Goal: Information Seeking & Learning: Learn about a topic

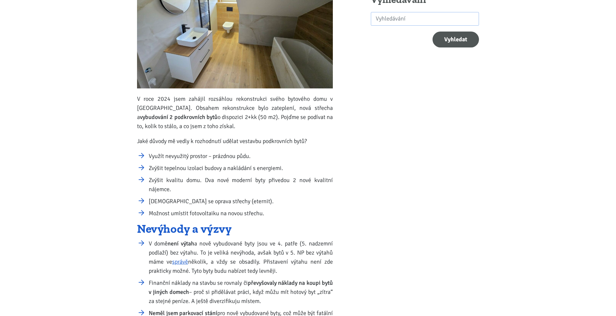
scroll to position [227, 0]
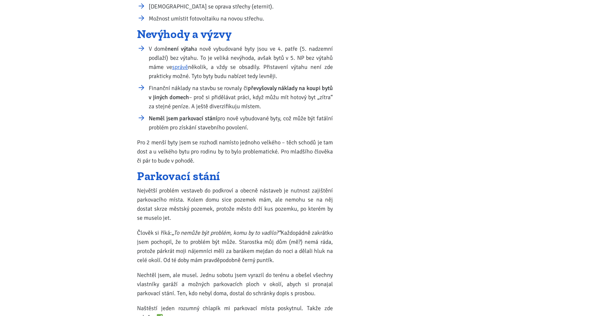
drag, startPoint x: 109, startPoint y: 161, endPoint x: 112, endPoint y: 187, distance: 25.5
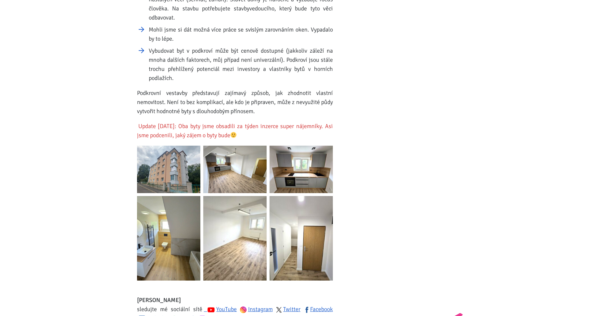
scroll to position [1007, 0]
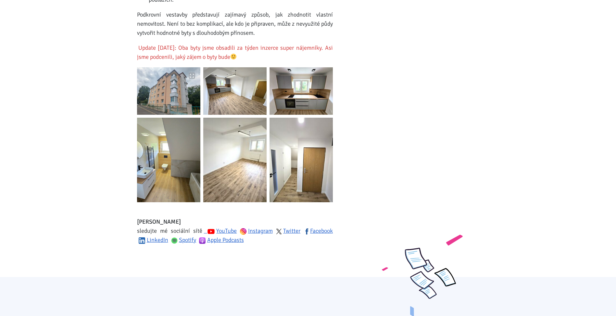
click at [160, 89] on img at bounding box center [168, 90] width 63 height 47
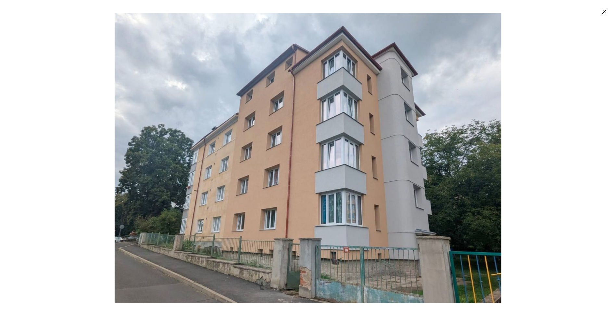
click at [563, 153] on div "Enlarged image" at bounding box center [308, 158] width 616 height 316
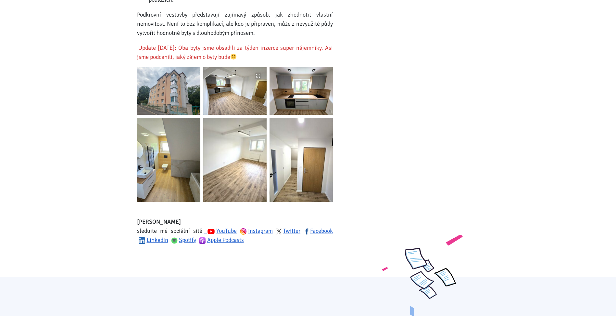
click at [226, 97] on img at bounding box center [234, 90] width 63 height 47
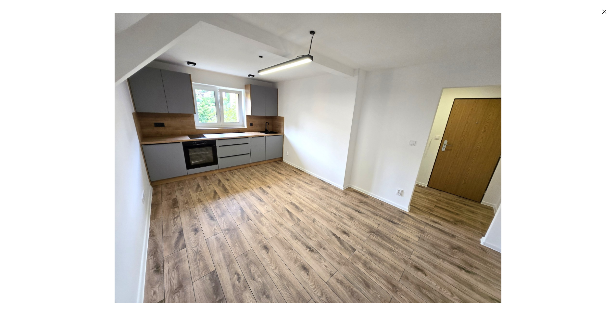
click at [523, 141] on div "Enlarged image" at bounding box center [308, 158] width 616 height 316
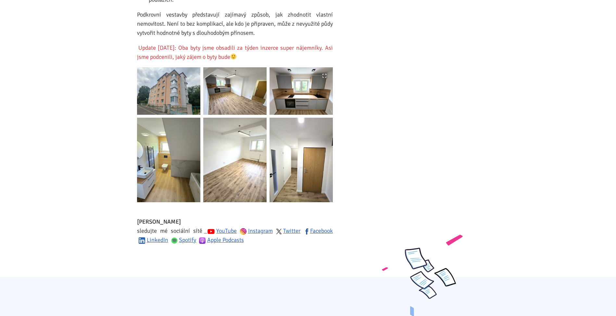
click at [287, 80] on img at bounding box center [300, 90] width 63 height 47
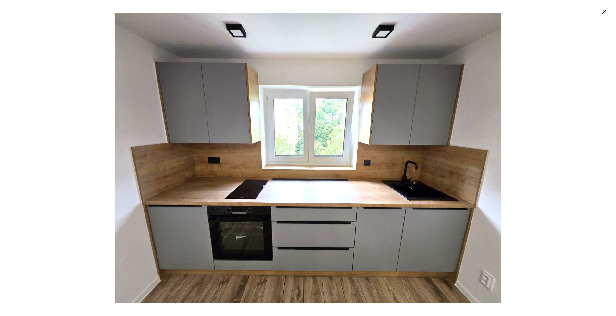
click at [540, 158] on div "Enlarged image" at bounding box center [308, 158] width 616 height 316
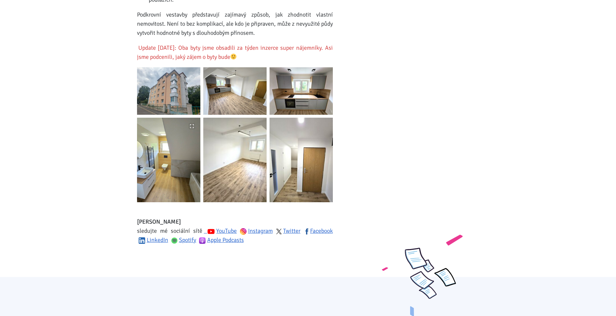
click at [185, 141] on img at bounding box center [168, 160] width 63 height 84
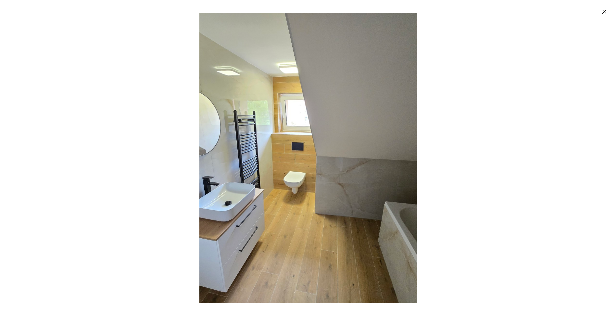
click at [531, 152] on div "Enlarged image" at bounding box center [308, 158] width 616 height 316
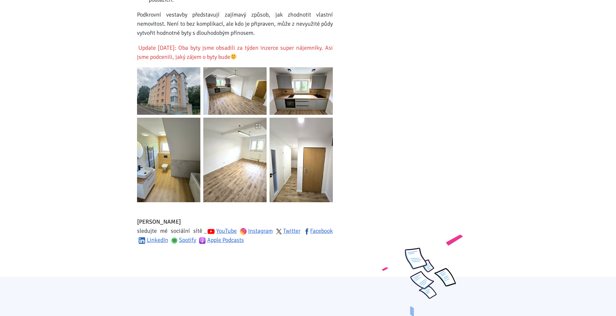
click at [250, 154] on img at bounding box center [234, 160] width 63 height 84
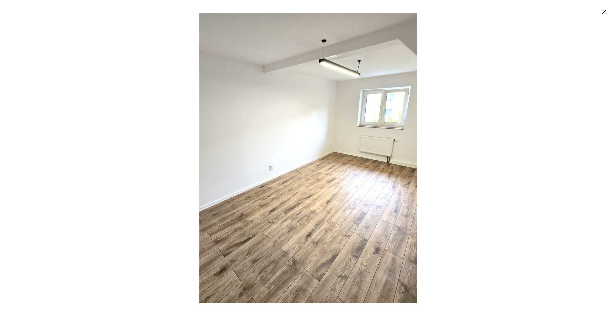
click at [525, 143] on div "Enlarged image" at bounding box center [308, 158] width 616 height 316
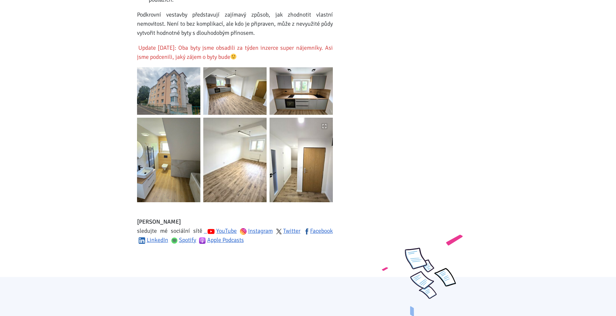
click at [312, 156] on img at bounding box center [300, 160] width 63 height 84
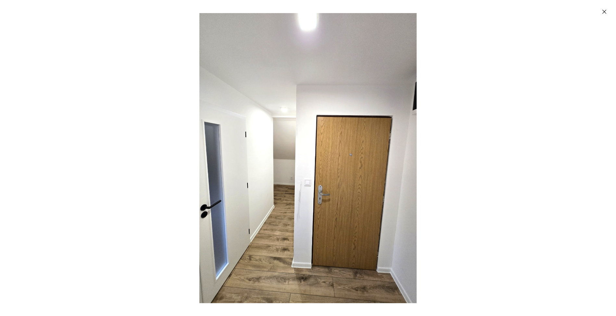
click at [451, 147] on div "Enlarged image" at bounding box center [308, 158] width 616 height 316
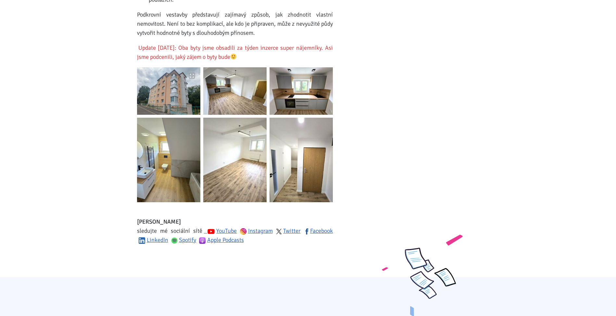
click at [153, 90] on img at bounding box center [168, 90] width 63 height 47
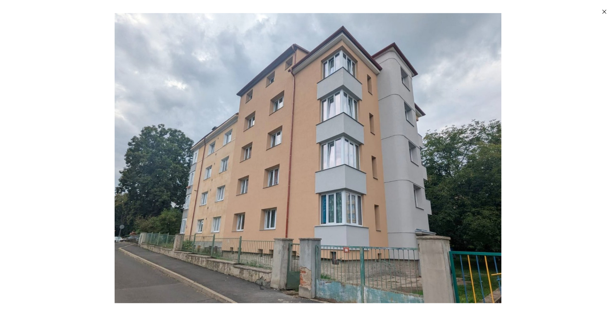
click at [564, 160] on div "Enlarged image" at bounding box center [308, 158] width 616 height 316
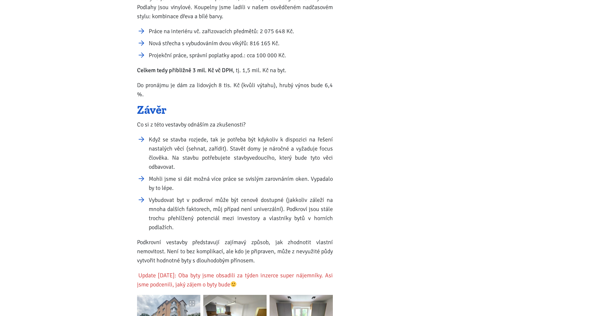
scroll to position [942, 0]
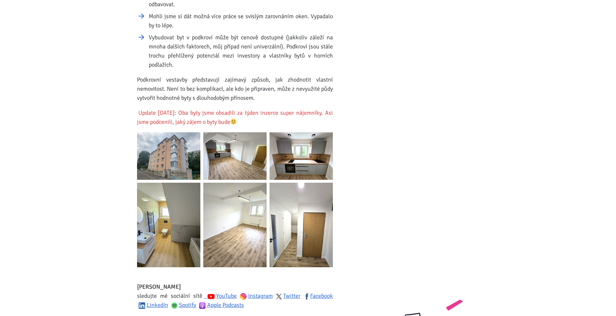
drag, startPoint x: 174, startPoint y: 149, endPoint x: 420, endPoint y: 114, distance: 248.5
click at [179, 144] on img at bounding box center [168, 155] width 63 height 47
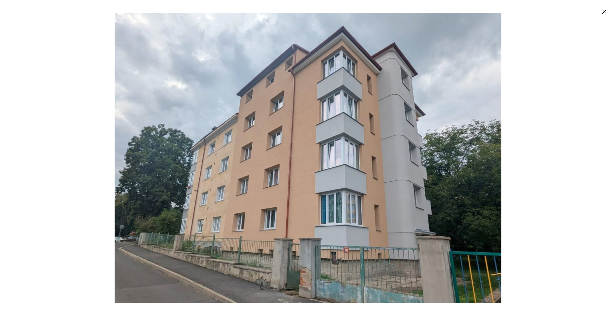
click at [552, 64] on div "Enlarged image" at bounding box center [308, 158] width 616 height 316
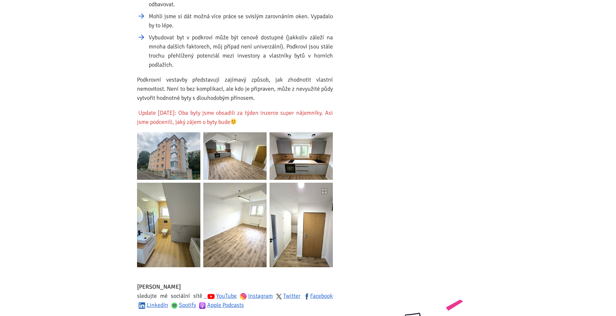
click at [317, 223] on img at bounding box center [300, 224] width 63 height 84
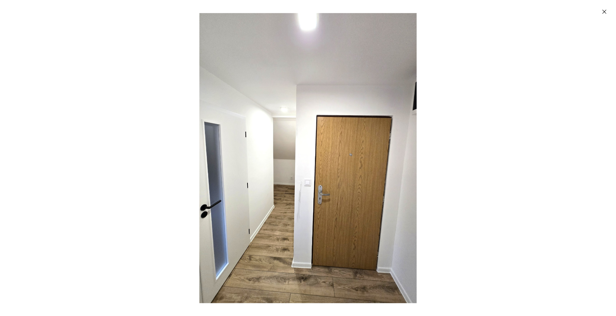
click at [457, 196] on div "Enlarged image" at bounding box center [308, 158] width 616 height 316
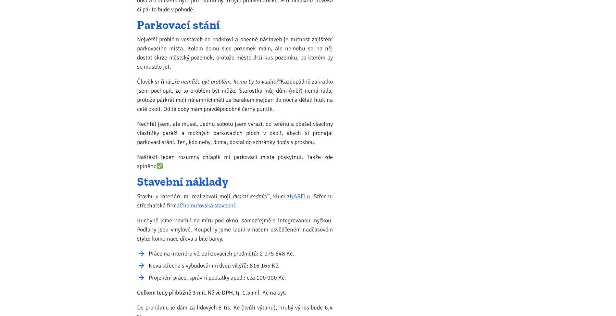
scroll to position [0, 0]
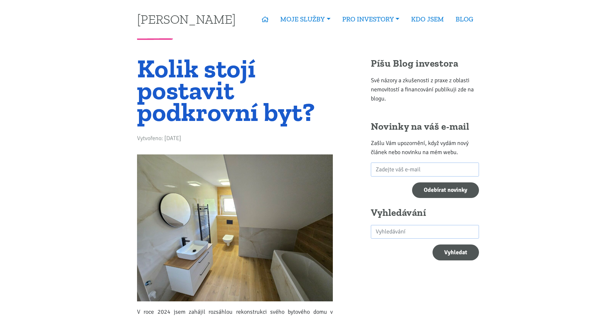
drag, startPoint x: 448, startPoint y: 120, endPoint x: 435, endPoint y: 54, distance: 67.2
click at [465, 14] on link "BLOG" at bounding box center [464, 19] width 29 height 15
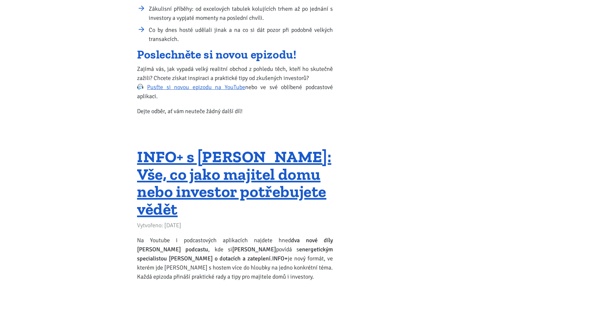
scroll to position [1655, 0]
